Goal: Navigation & Orientation: Find specific page/section

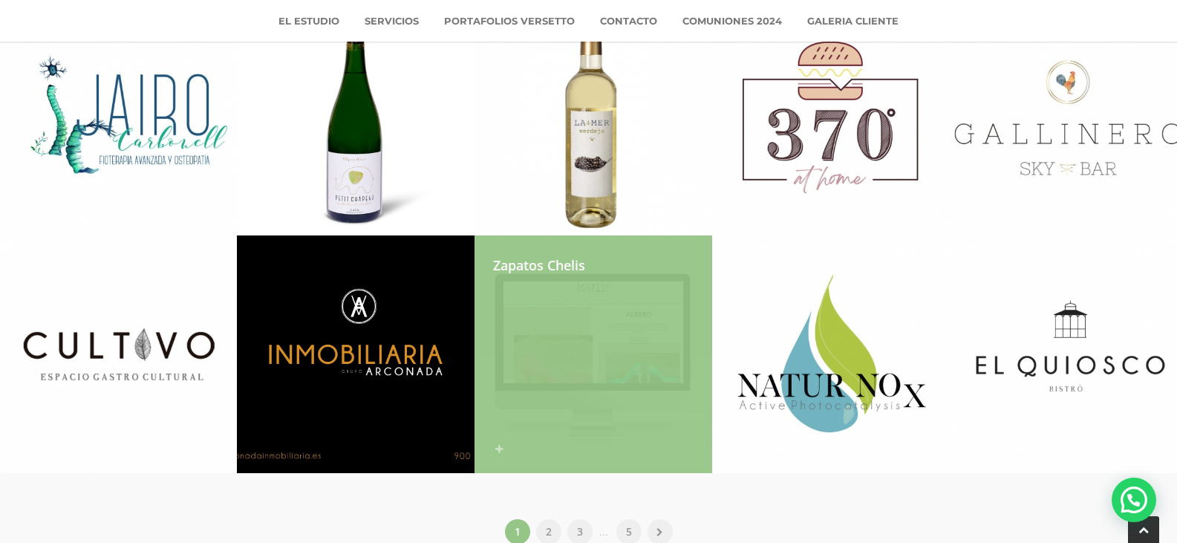
scroll to position [2188, 0]
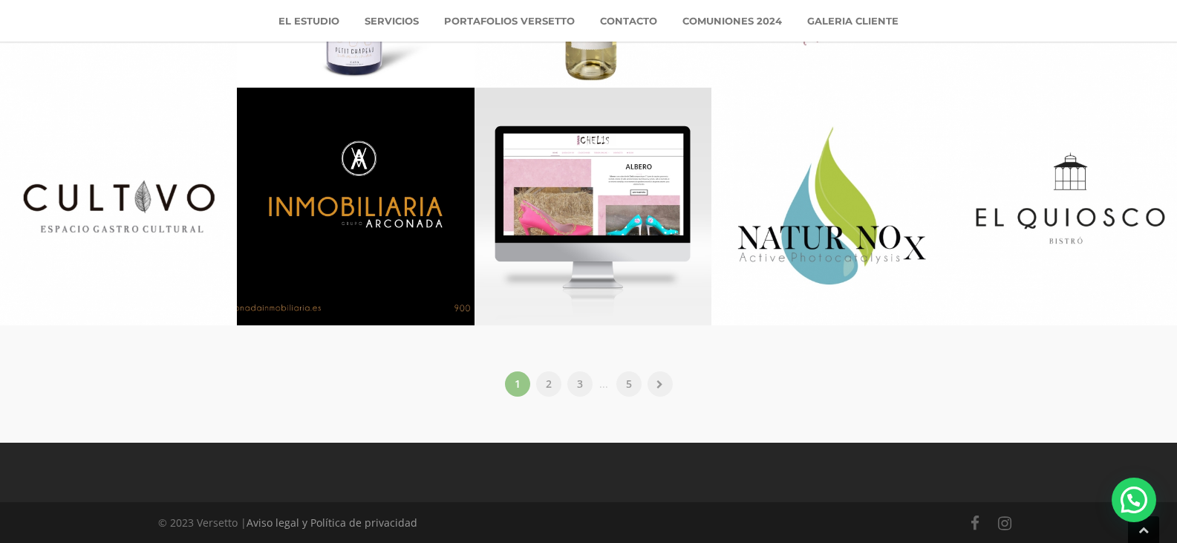
click at [536, 383] on li "2" at bounding box center [549, 384] width 28 height 28
click at [549, 386] on link "2" at bounding box center [548, 383] width 25 height 25
click at [552, 387] on link "2" at bounding box center [548, 383] width 25 height 25
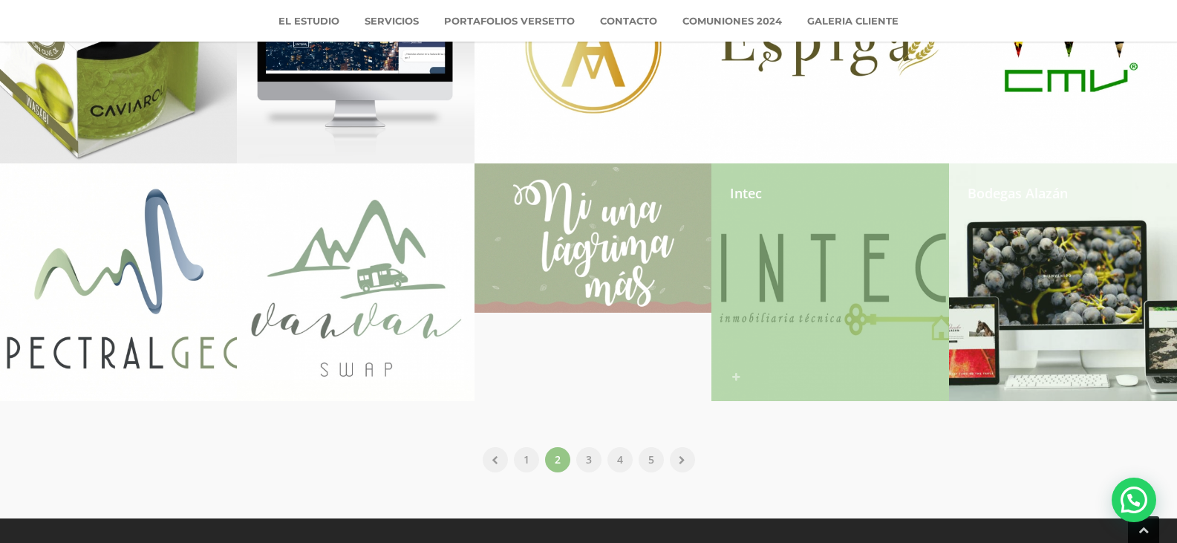
scroll to position [2113, 0]
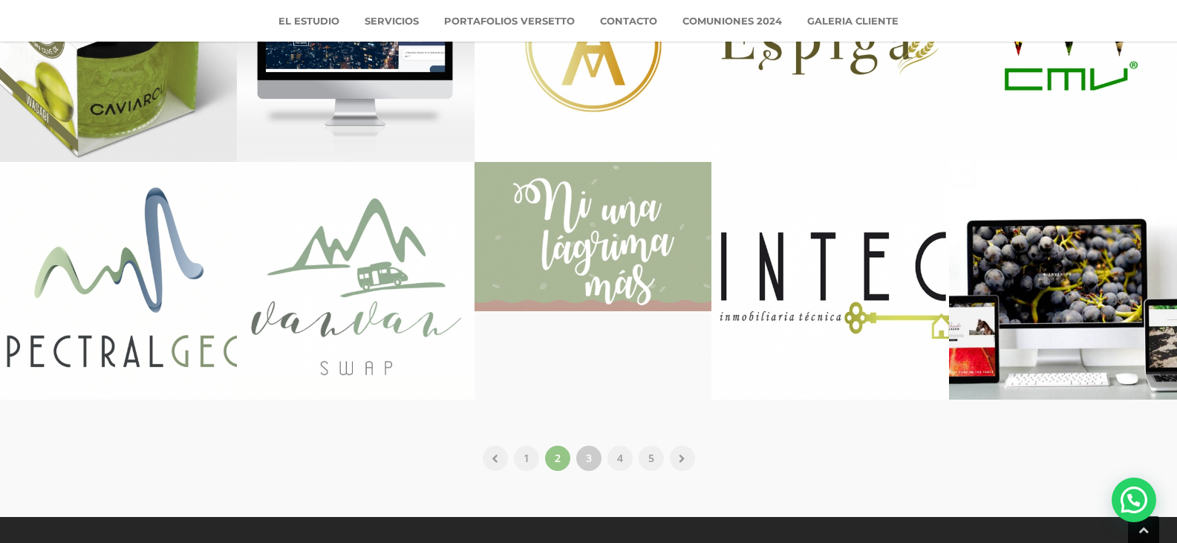
click at [588, 458] on link "3" at bounding box center [588, 458] width 25 height 25
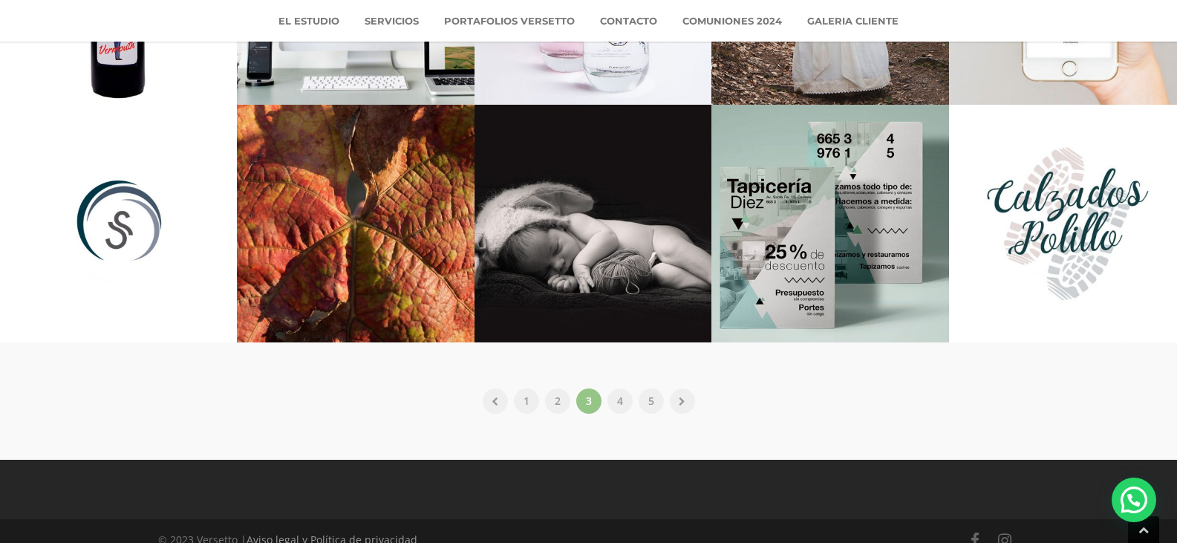
scroll to position [2173, 0]
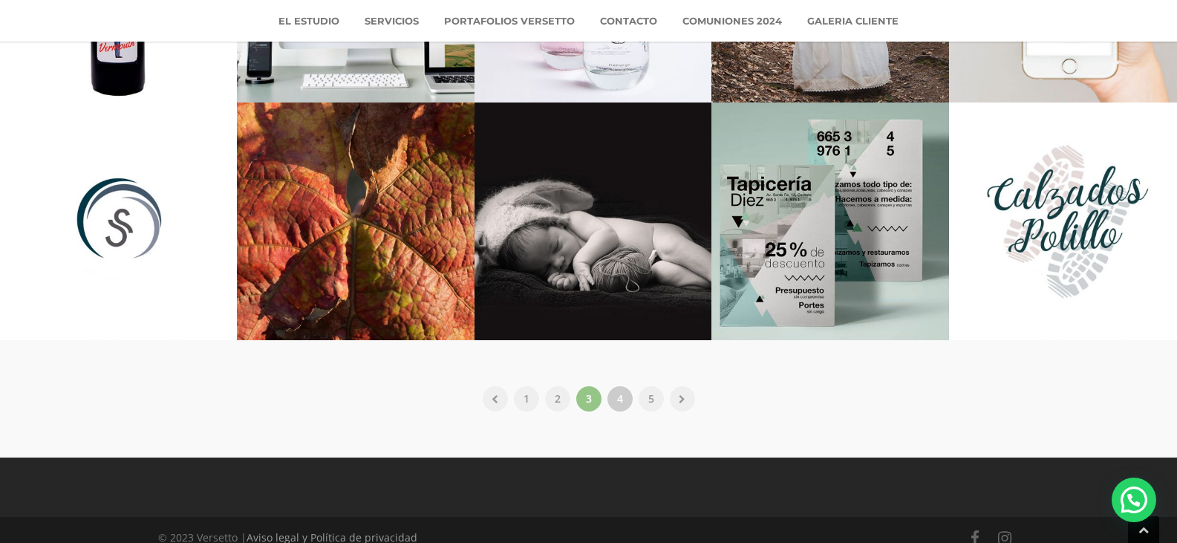
click at [620, 406] on link "4" at bounding box center [620, 398] width 25 height 25
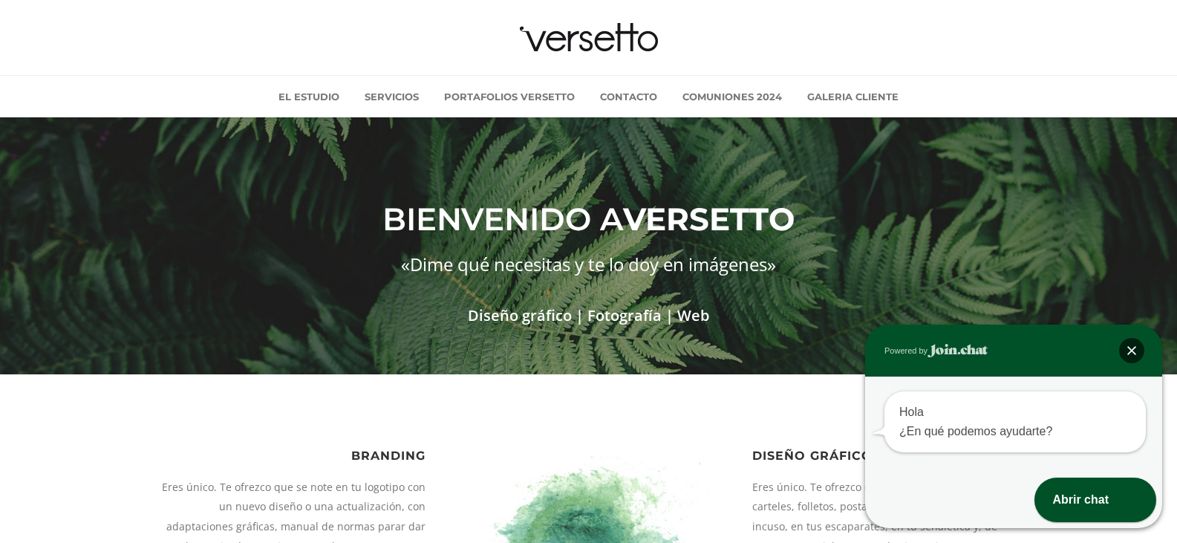
click at [1137, 346] on div at bounding box center [1131, 350] width 25 height 25
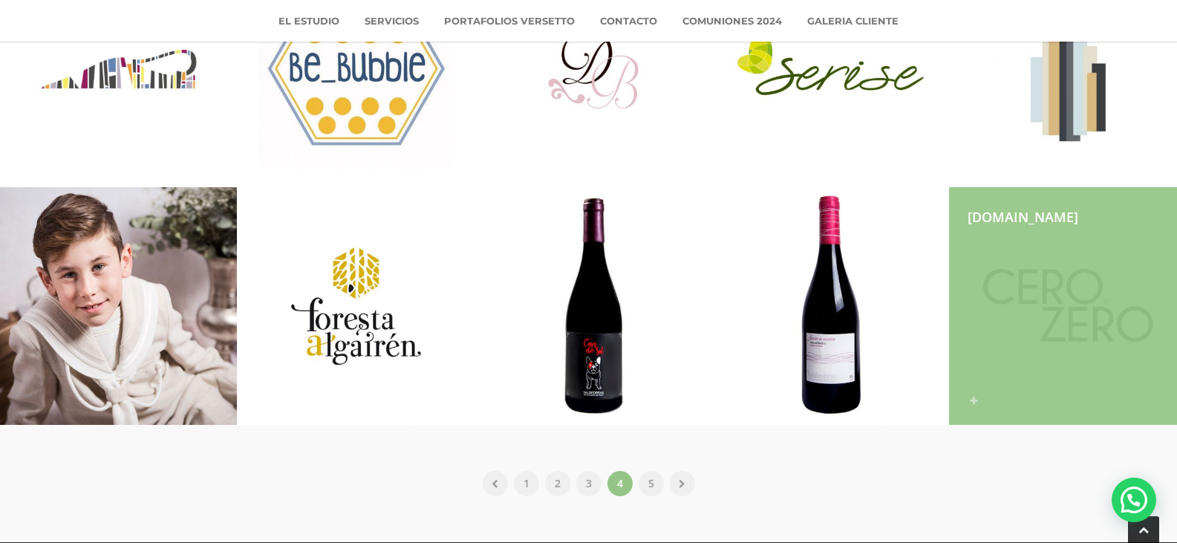
scroll to position [2095, 0]
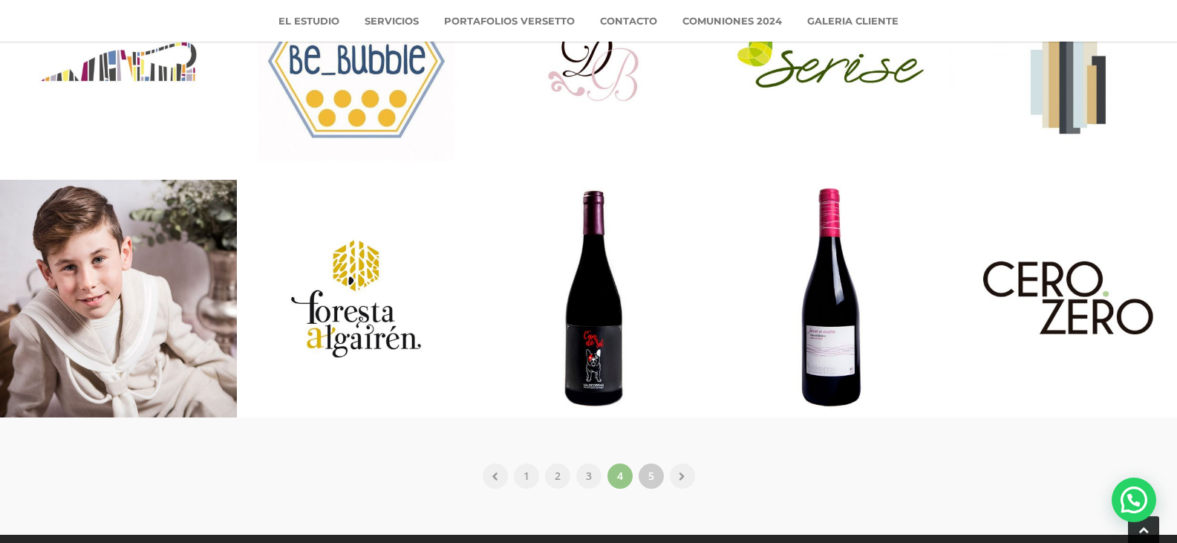
click at [659, 475] on link "5" at bounding box center [651, 476] width 25 height 25
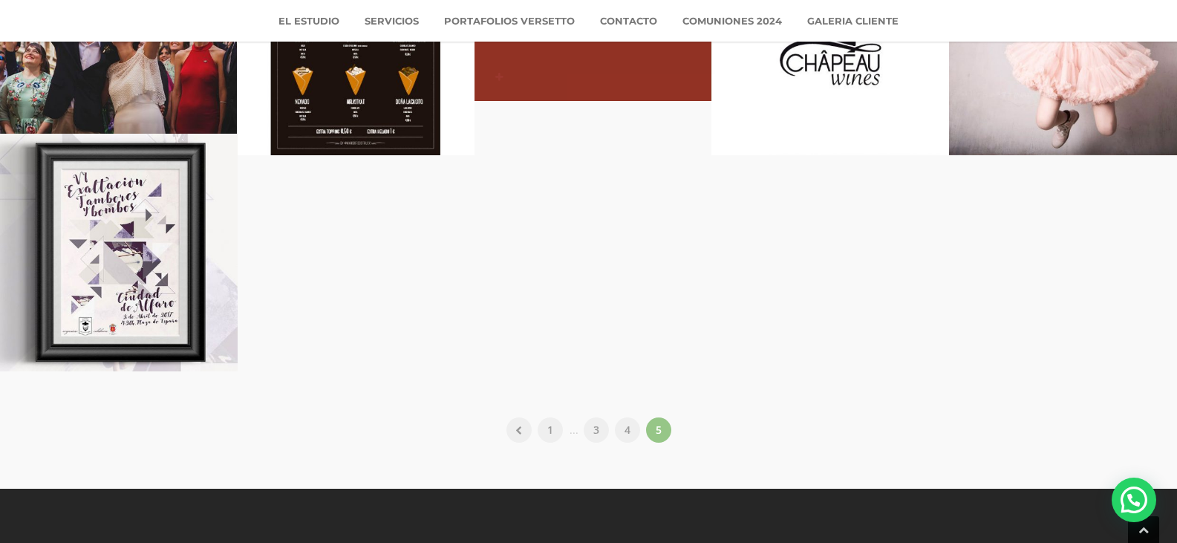
scroll to position [2425, 0]
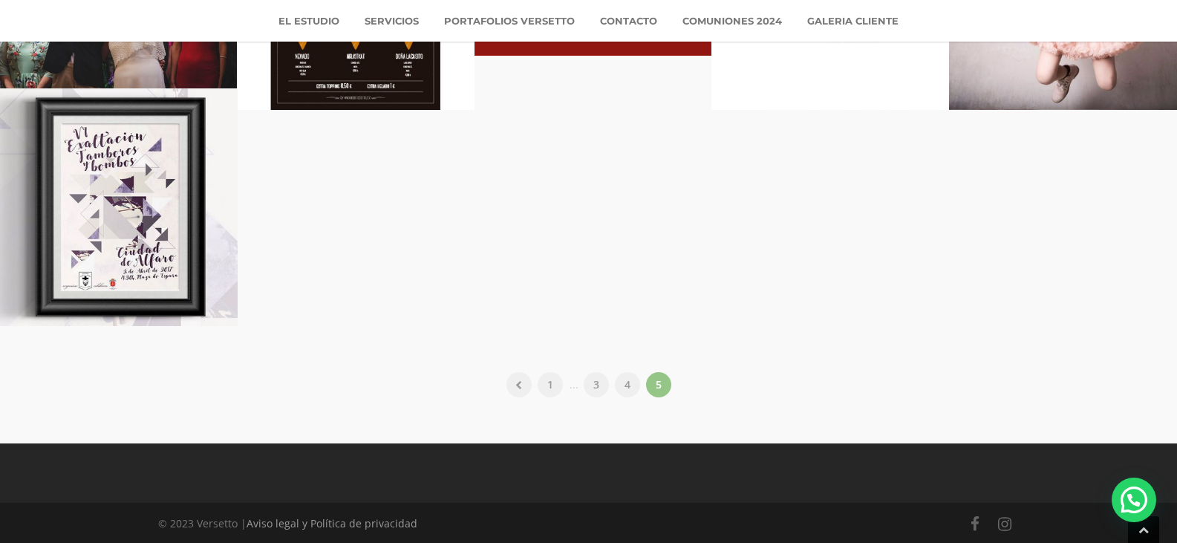
click at [688, 383] on ul "1 ... 3 4 5" at bounding box center [588, 385] width 1177 height 28
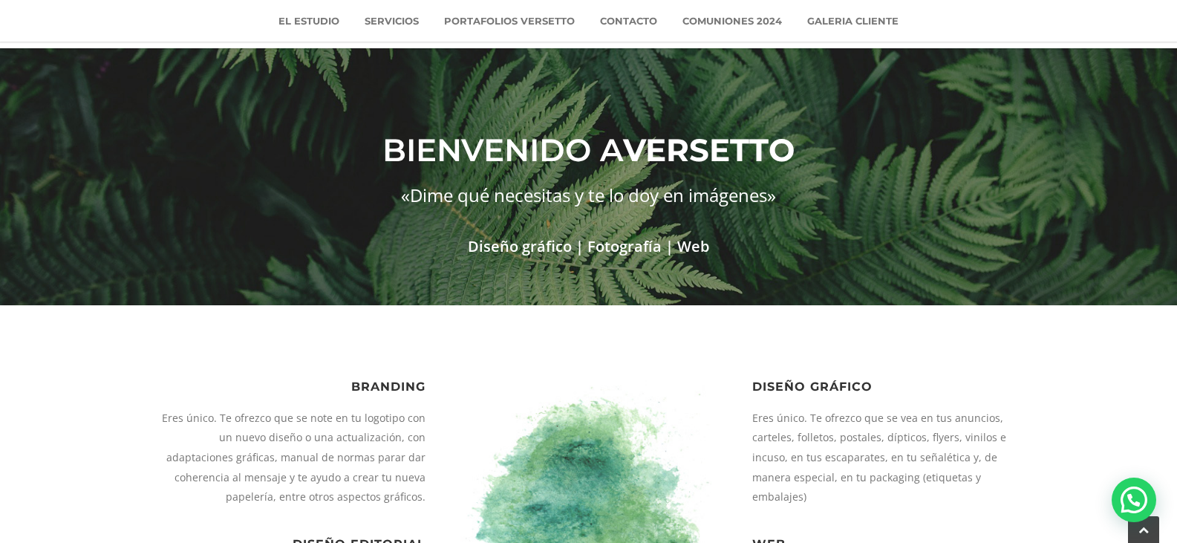
scroll to position [0, 0]
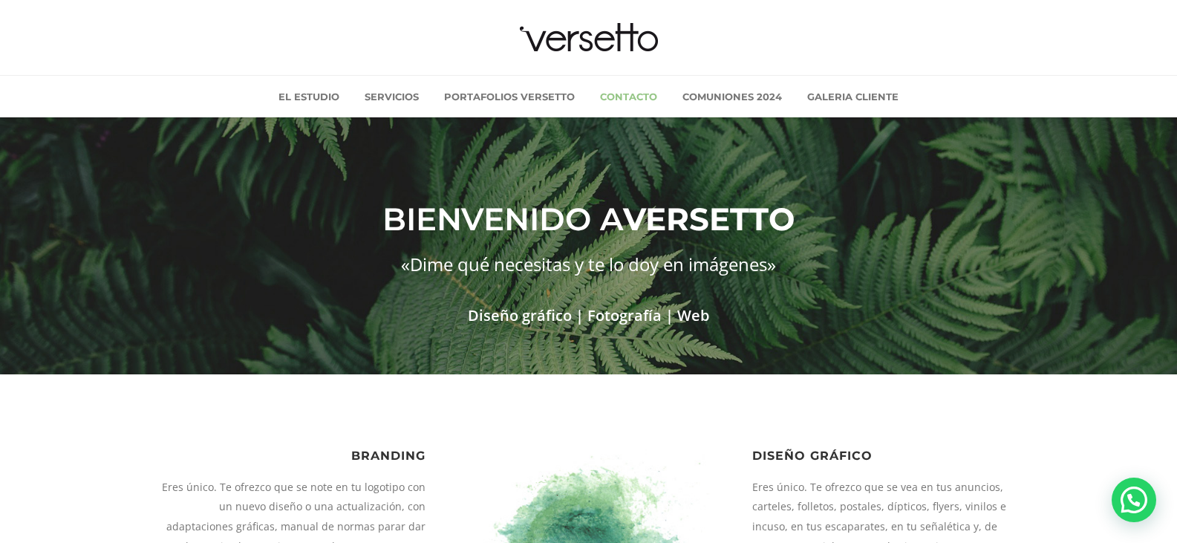
click at [646, 89] on link "Contacto" at bounding box center [628, 97] width 79 height 42
